Goal: Information Seeking & Learning: Learn about a topic

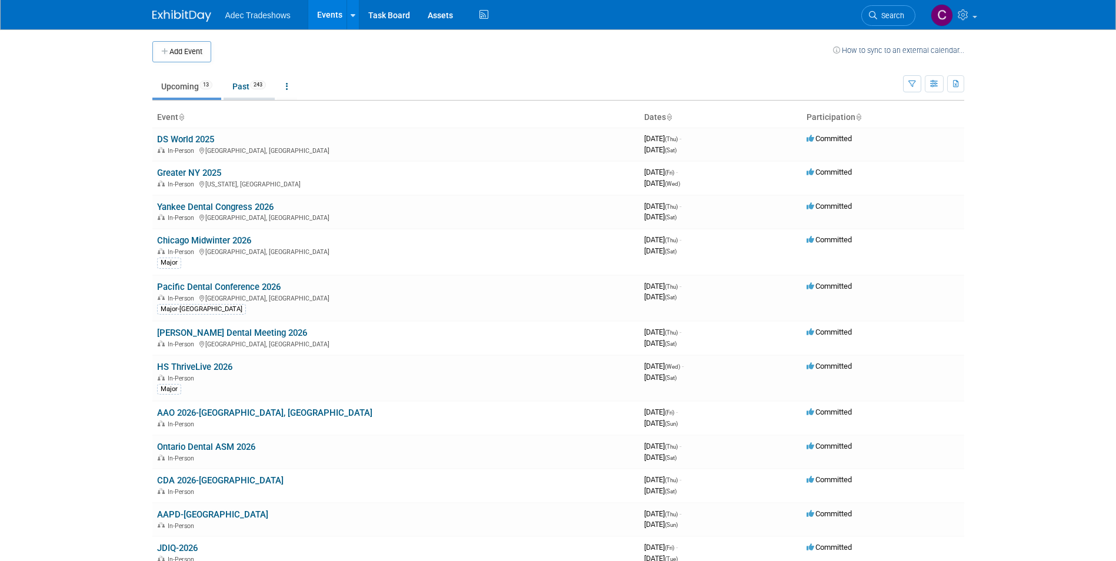
click at [243, 86] on link "Past 243" at bounding box center [249, 86] width 51 height 22
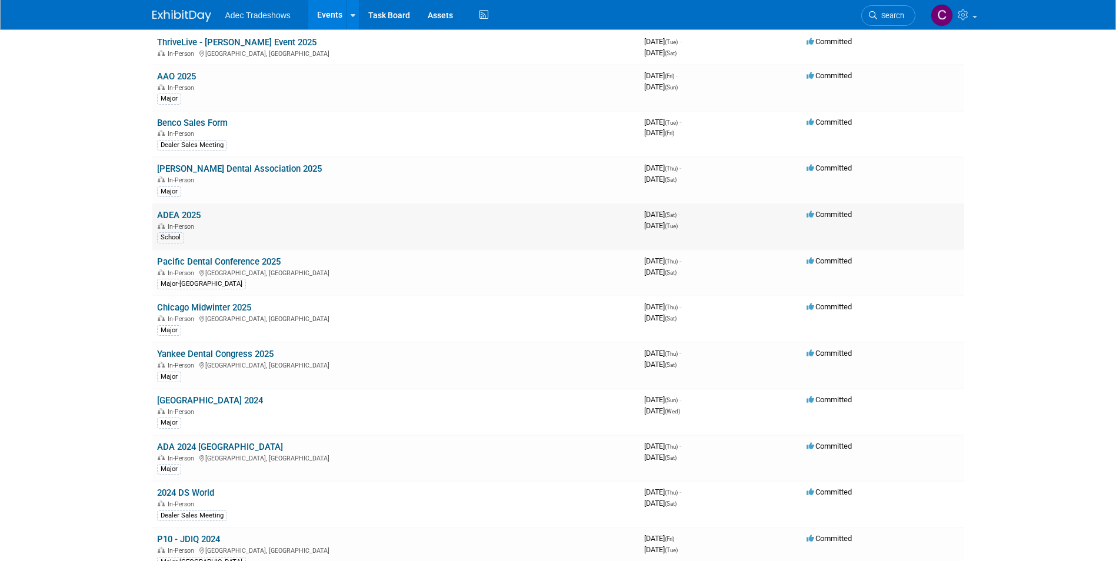
scroll to position [353, 0]
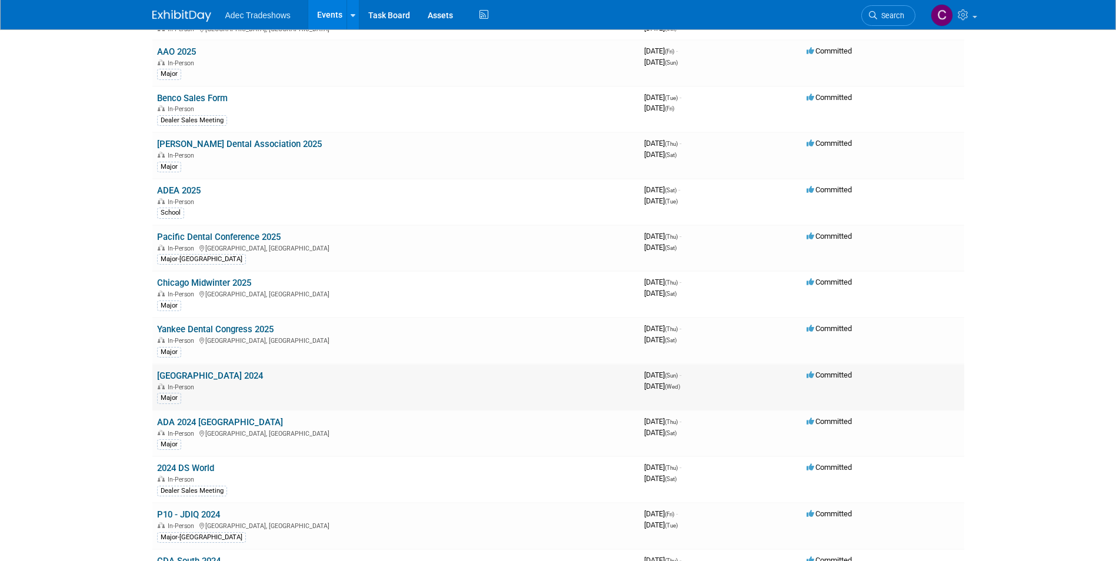
click at [206, 379] on link "[GEOGRAPHIC_DATA] 2024" at bounding box center [210, 376] width 106 height 11
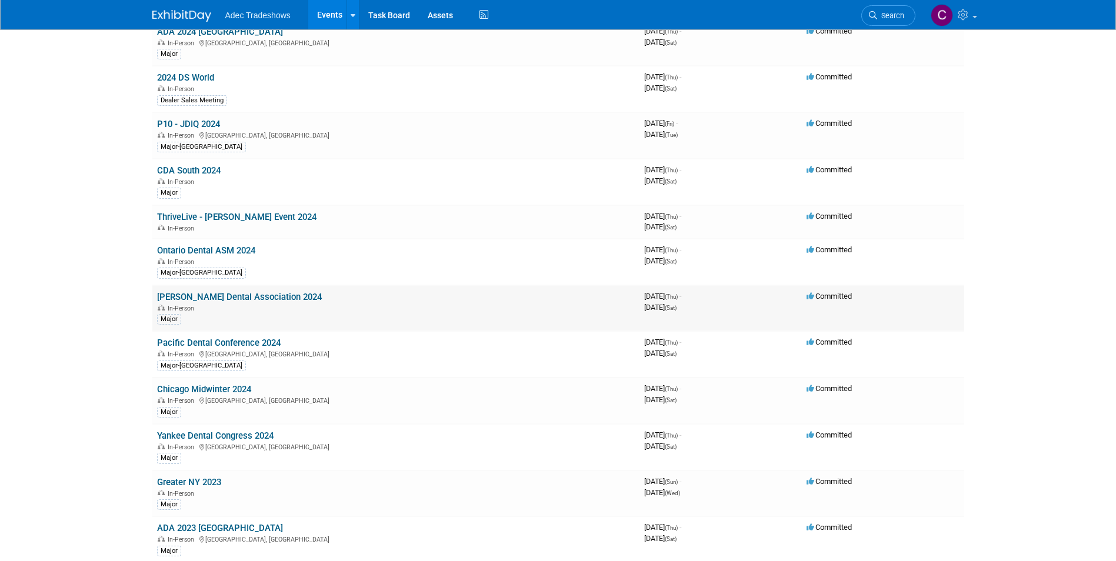
scroll to position [765, 0]
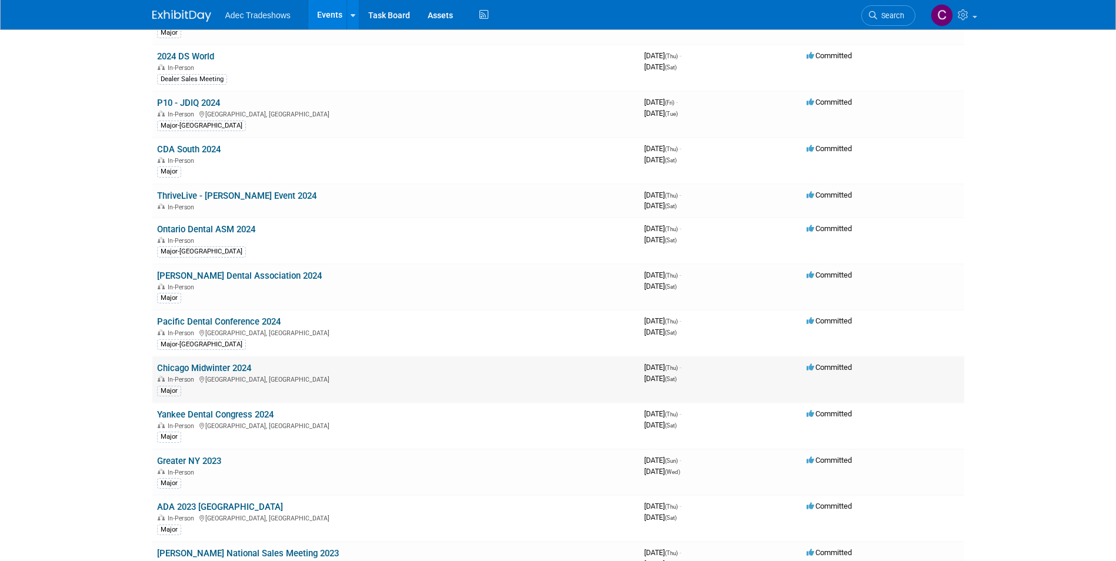
click at [234, 401] on td "Chicago Midwinter 2024 In-Person [GEOGRAPHIC_DATA], [GEOGRAPHIC_DATA] Major" at bounding box center [395, 380] width 487 height 46
click at [238, 414] on link "Yankee Dental Congress 2024" at bounding box center [215, 414] width 116 height 11
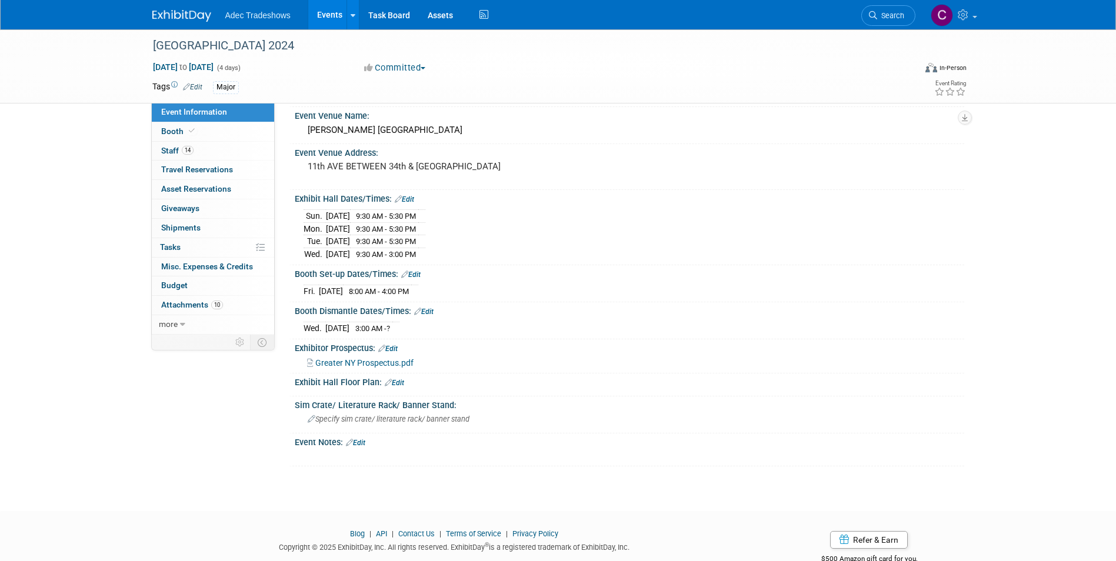
scroll to position [59, 0]
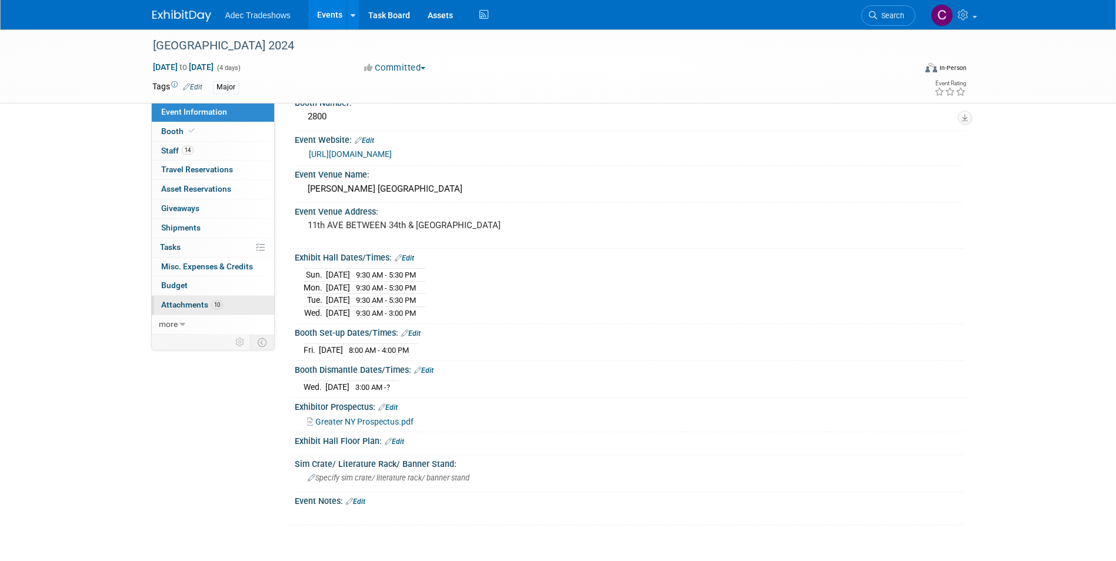
click at [195, 305] on span "Attachments 10" at bounding box center [192, 304] width 62 height 9
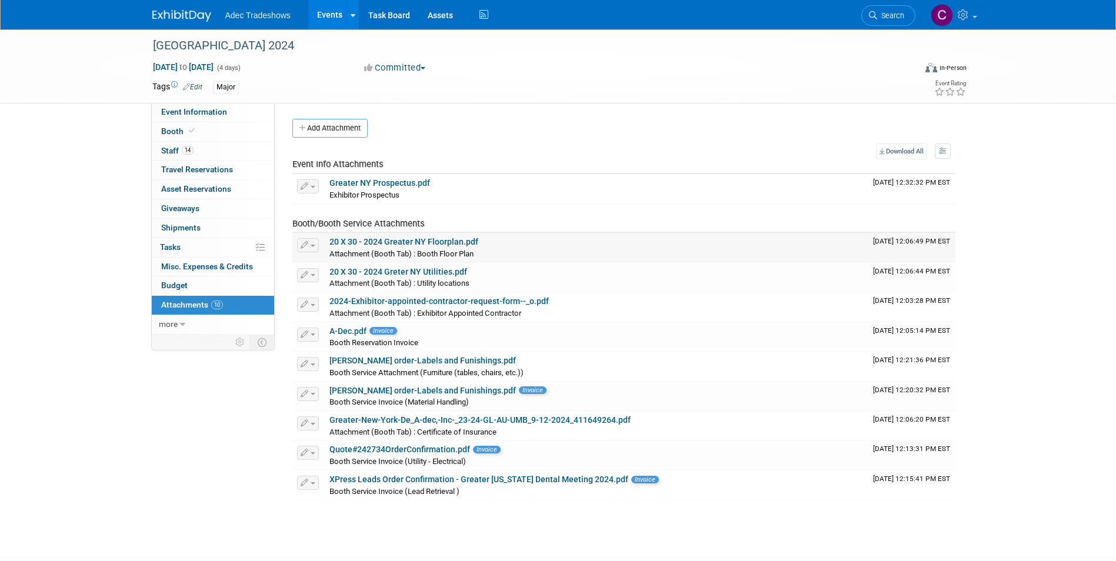
click at [460, 240] on link "20 X 30 - 2024 Greater NY Floorplan.pdf" at bounding box center [403, 241] width 149 height 9
click at [449, 459] on span "Booth Service Invoice (Utility - Electrical)" at bounding box center [397, 461] width 136 height 9
click at [462, 452] on link "Quote#242734OrderConfirmation.pdf" at bounding box center [399, 449] width 141 height 9
click at [698, 347] on div "Booth Reservation Invoice" at bounding box center [596, 343] width 534 height 12
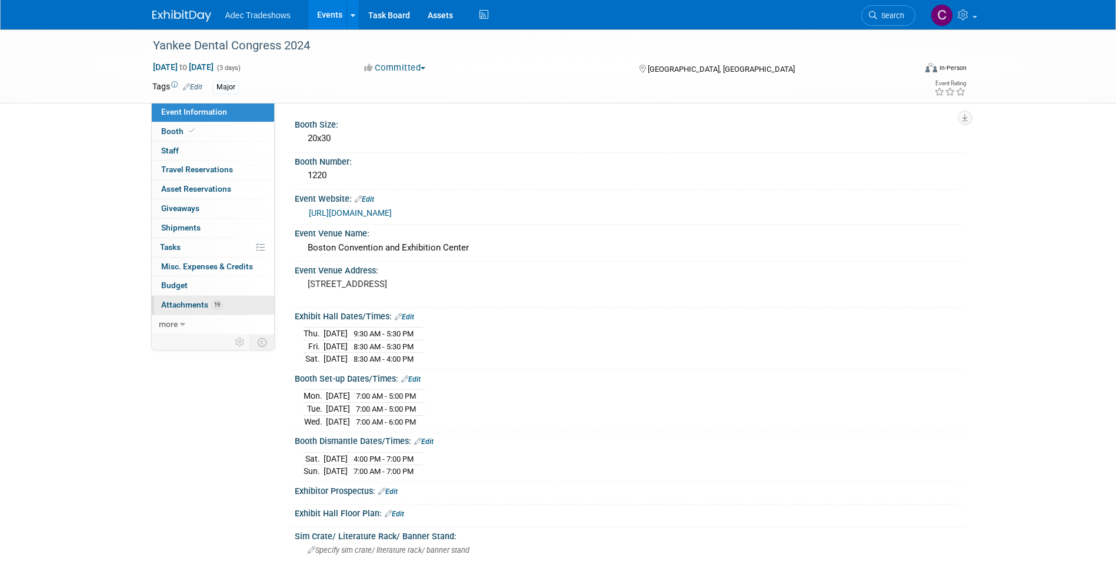
click at [195, 308] on span "Attachments 19" at bounding box center [192, 304] width 62 height 9
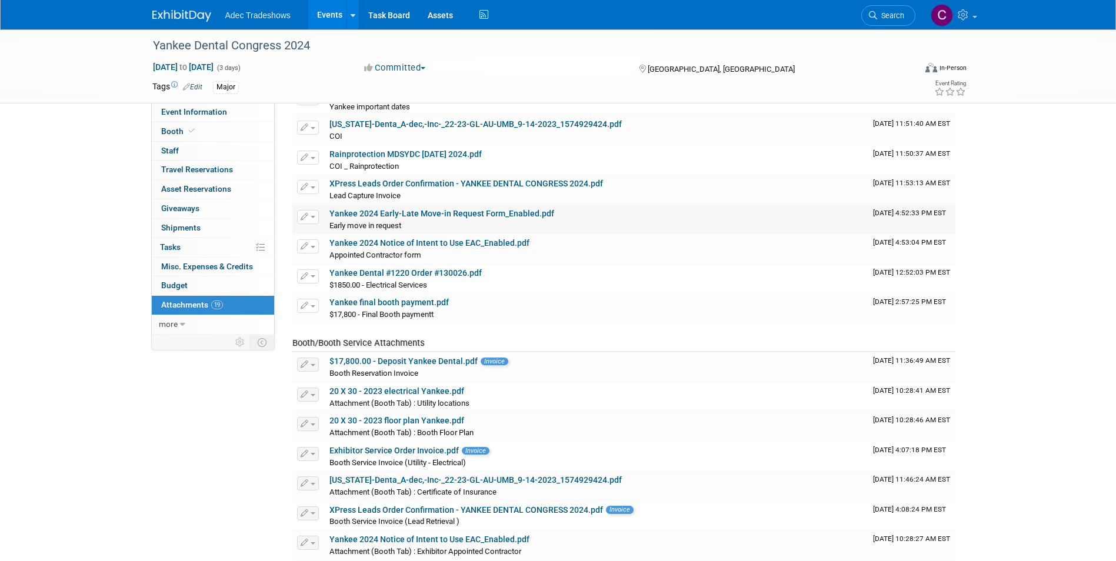
scroll to position [235, 0]
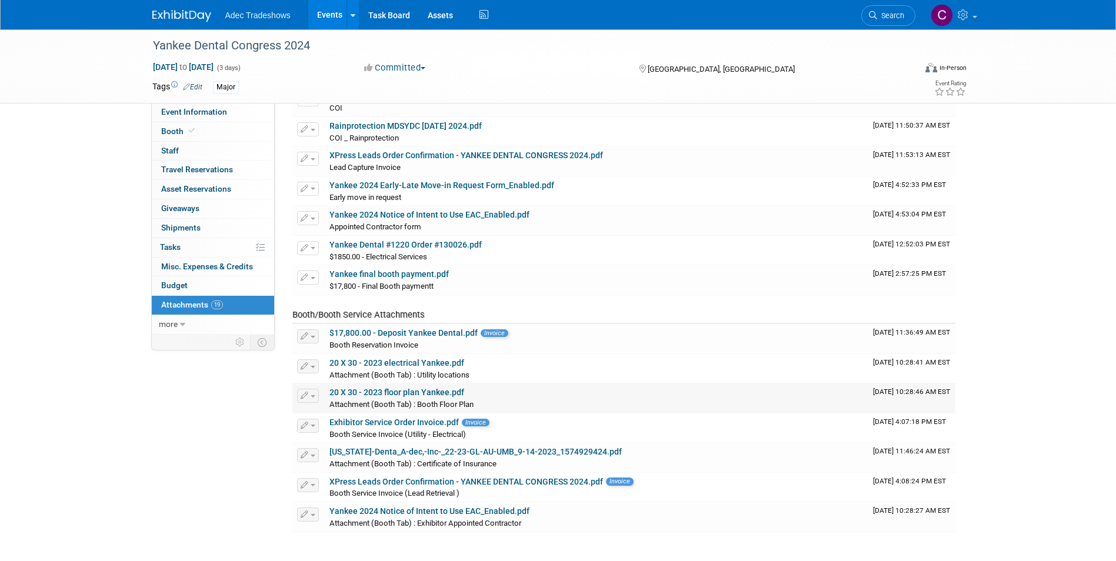
click at [435, 407] on span "Attachment (Booth Tab) : Booth Floor Plan" at bounding box center [401, 404] width 144 height 9
click at [401, 395] on link "20 X 30 - 2023 floor plan Yankee.pdf" at bounding box center [396, 392] width 135 height 9
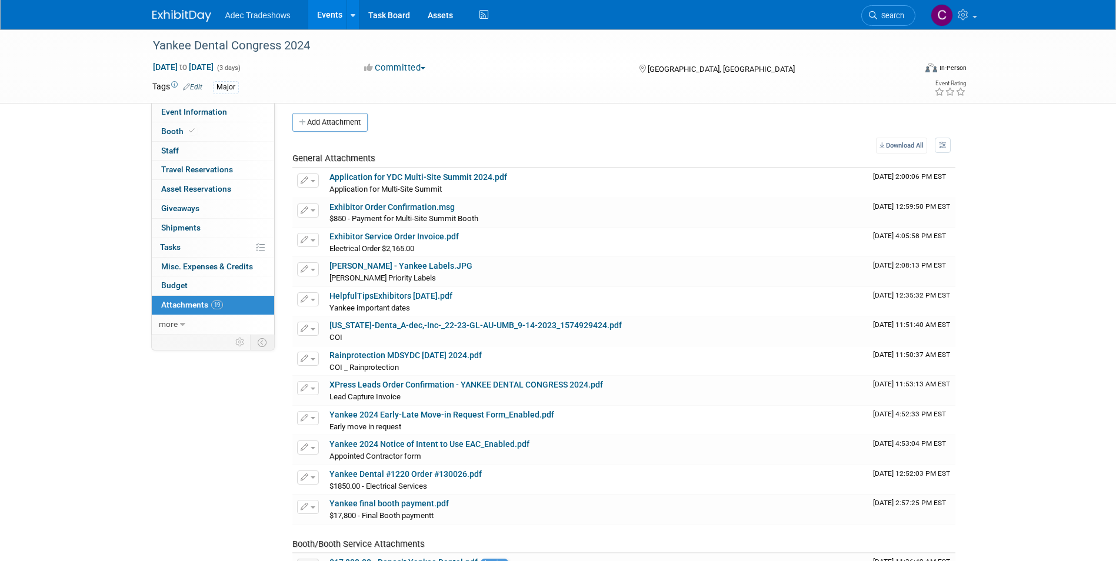
scroll to position [0, 0]
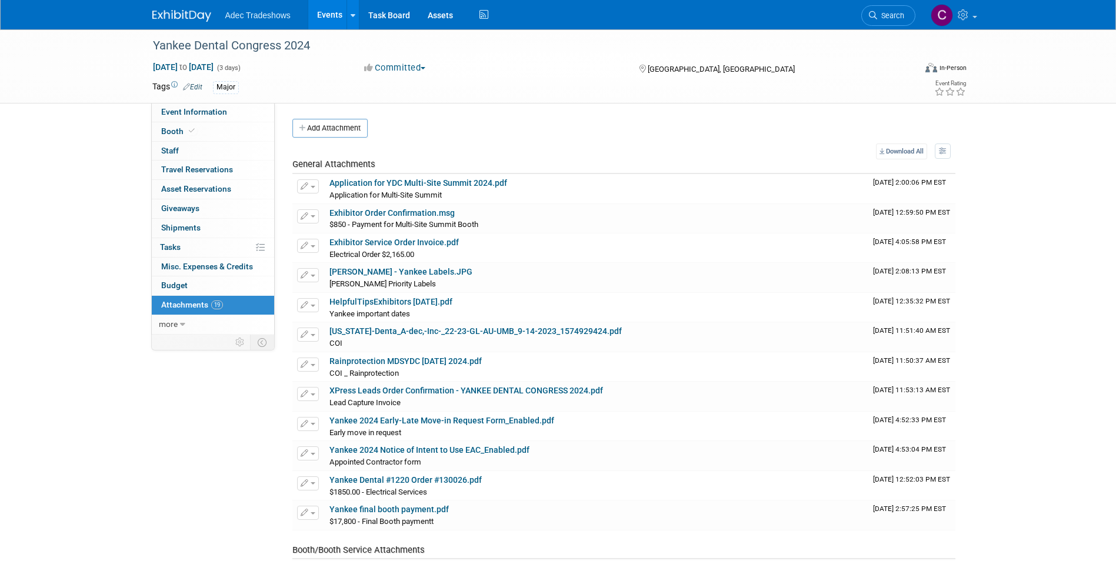
click at [281, 26] on ul "Adec Tradeshows Events Add Event Bulk Upload Events Shareable Event Boards Rece…" at bounding box center [358, 14] width 266 height 29
click at [281, 18] on span "Adec Tradeshows" at bounding box center [257, 15] width 65 height 9
click at [328, 19] on link "Events" at bounding box center [329, 14] width 43 height 29
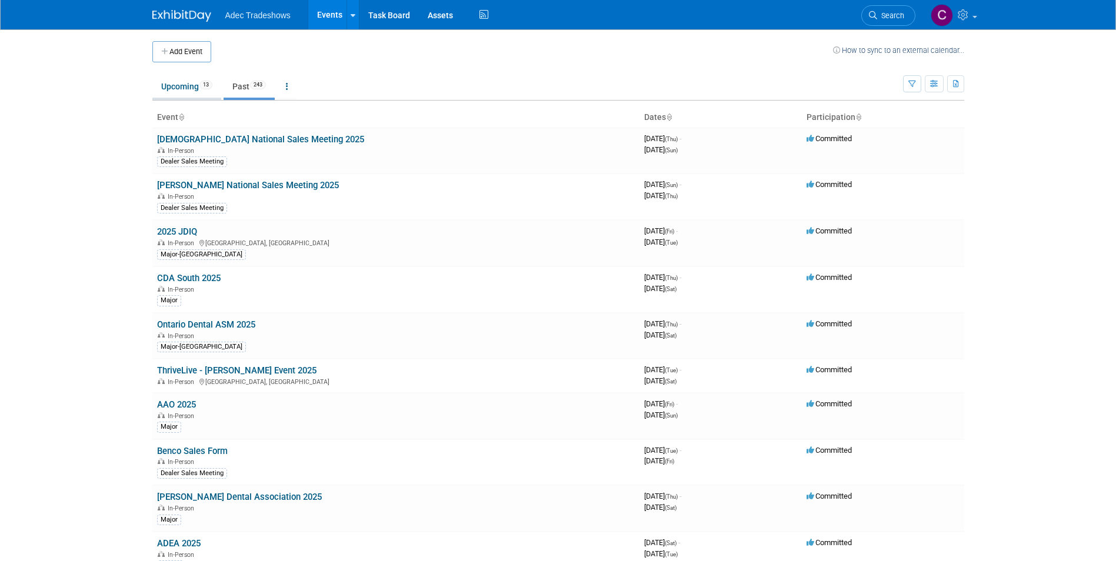
click at [186, 86] on link "Upcoming 13" at bounding box center [186, 86] width 69 height 22
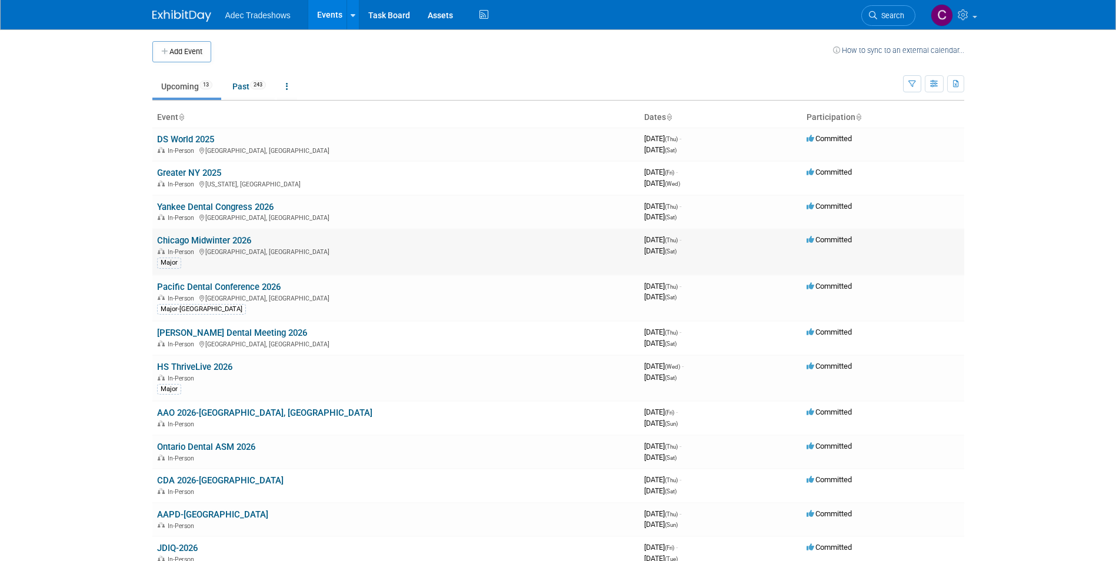
click at [224, 247] on div "In-Person [GEOGRAPHIC_DATA], [GEOGRAPHIC_DATA]" at bounding box center [396, 250] width 478 height 9
click at [224, 242] on link "Chicago Midwinter 2026" at bounding box center [204, 240] width 94 height 11
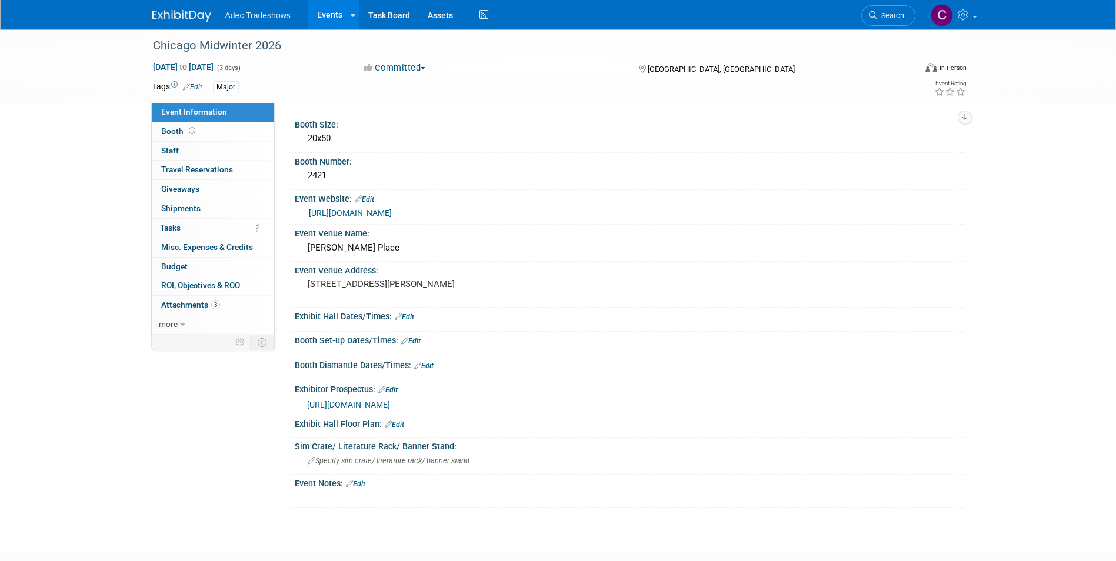
click at [333, 213] on link "https://www.cds.org/" at bounding box center [350, 212] width 83 height 9
click at [390, 400] on span "https://adec.sharepoint.com/:b:/r/sites/techcomm-GlobalMarketing/Shared%20Docum…" at bounding box center [348, 404] width 83 height 9
